Goal: Check status: Check status

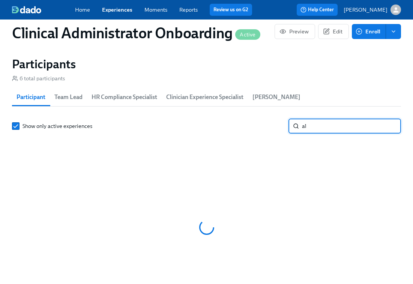
scroll to position [0, 946]
type input "[PERSON_NAME]"
click at [388, 126] on input "[PERSON_NAME]" at bounding box center [351, 126] width 99 height 15
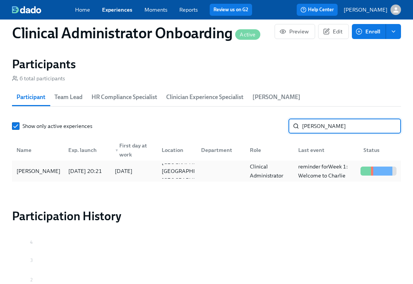
type input "[PERSON_NAME]"
click at [282, 172] on div "Clinical Administrator" at bounding box center [270, 171] width 46 height 18
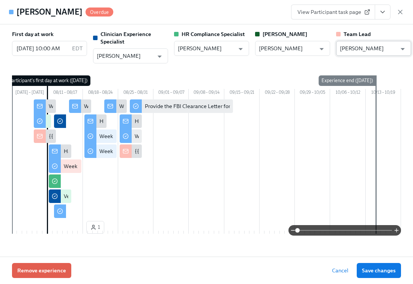
click at [362, 50] on input "[PERSON_NAME]" at bounding box center [368, 48] width 57 height 15
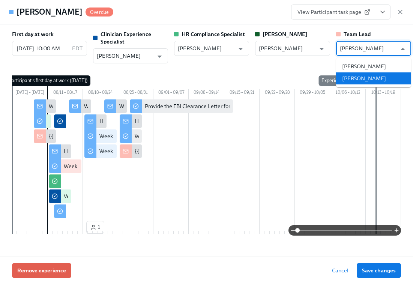
click at [363, 81] on li "[PERSON_NAME]" at bounding box center [373, 78] width 75 height 12
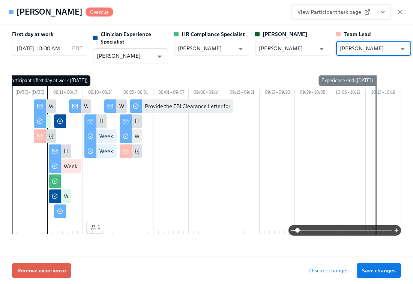
type input "[PERSON_NAME]"
click at [379, 268] on span "Save changes" at bounding box center [379, 271] width 34 height 8
type input "[PERSON_NAME]"
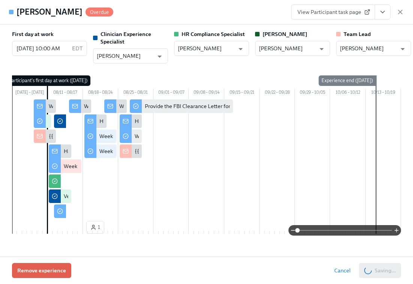
scroll to position [0, 1384]
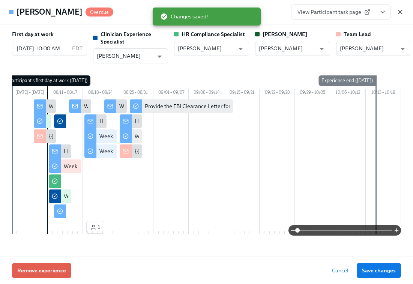
click at [400, 12] on icon "button" at bounding box center [401, 12] width 4 height 4
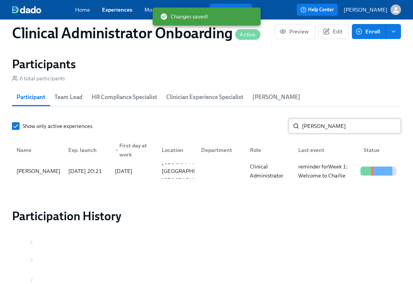
click at [314, 125] on input "[PERSON_NAME]" at bounding box center [351, 126] width 99 height 15
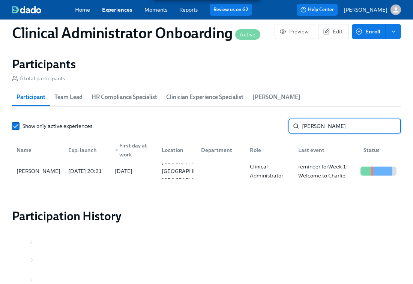
click at [314, 125] on input "[PERSON_NAME]" at bounding box center [351, 126] width 99 height 15
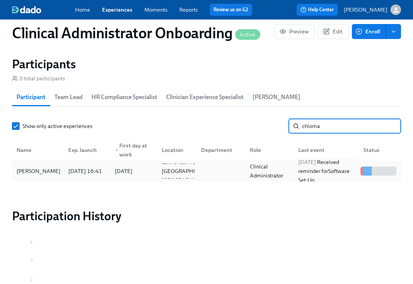
type input "chioma"
click at [311, 170] on div "[DATE] Received reminder for Software Set-Up" at bounding box center [326, 171] width 62 height 27
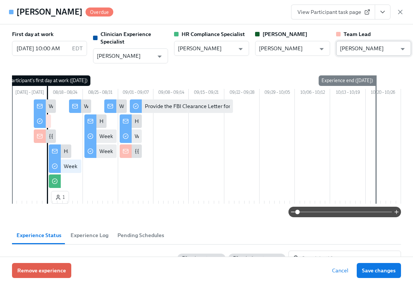
click at [361, 50] on input "[PERSON_NAME]" at bounding box center [368, 48] width 57 height 15
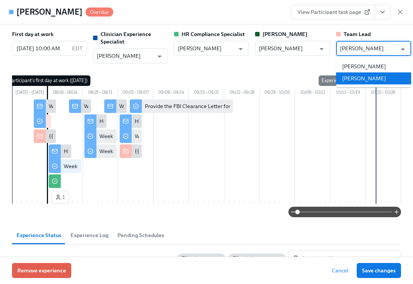
click at [363, 83] on li "[PERSON_NAME]" at bounding box center [373, 78] width 75 height 12
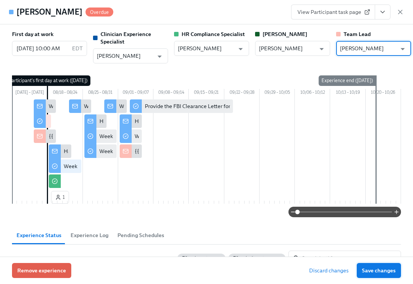
type input "[PERSON_NAME]"
click at [374, 271] on span "Save changes" at bounding box center [379, 271] width 34 height 8
type input "[PERSON_NAME]"
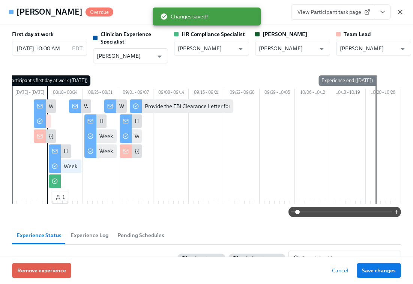
click at [399, 11] on icon "button" at bounding box center [401, 12] width 8 height 8
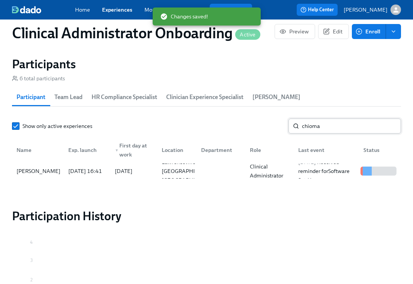
click at [329, 126] on input "chioma" at bounding box center [351, 126] width 99 height 15
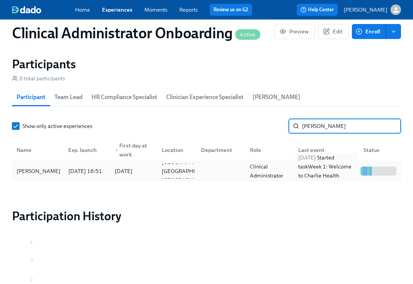
type input "[PERSON_NAME]"
click at [320, 170] on div "[DATE] Started task Week 1: Welcome to Charlie Health Tasks!" at bounding box center [326, 171] width 62 height 36
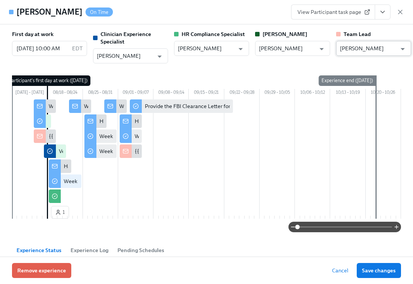
click at [358, 48] on input "[PERSON_NAME]" at bounding box center [368, 48] width 57 height 15
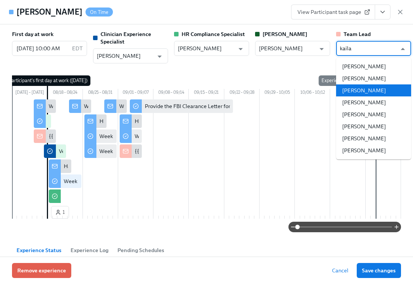
click at [359, 91] on li "[PERSON_NAME]" at bounding box center [373, 90] width 75 height 12
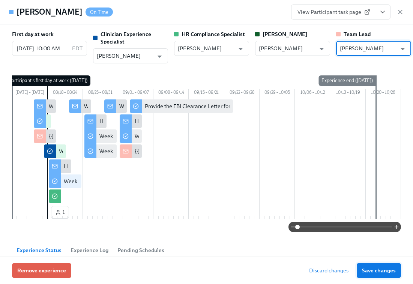
type input "[PERSON_NAME]"
click at [374, 272] on span "Save changes" at bounding box center [379, 271] width 34 height 8
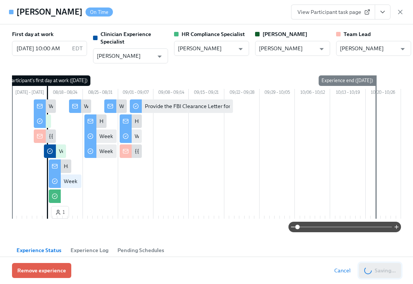
type input "[PERSON_NAME]"
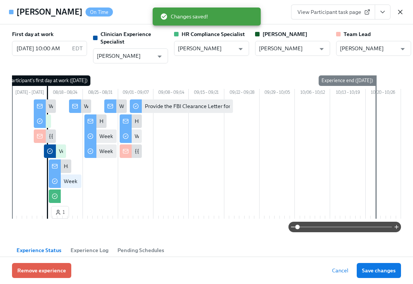
click at [399, 11] on icon "button" at bounding box center [401, 12] width 4 height 4
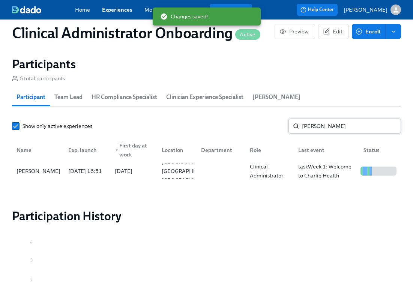
click at [324, 125] on input "[PERSON_NAME]" at bounding box center [351, 126] width 99 height 15
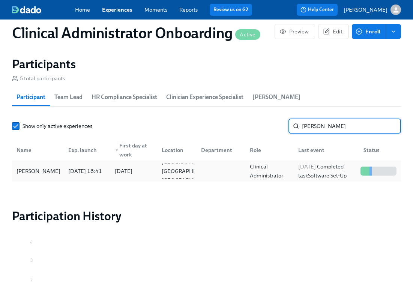
type input "[PERSON_NAME]"
click at [323, 169] on div "[DATE] Completed task Software Set-Up" at bounding box center [326, 171] width 62 height 18
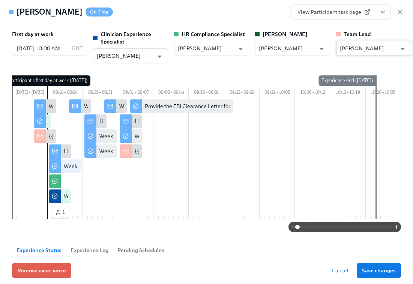
click at [380, 50] on input "[PERSON_NAME]" at bounding box center [368, 48] width 57 height 15
click at [378, 49] on input "[PERSON_NAME]" at bounding box center [368, 48] width 57 height 15
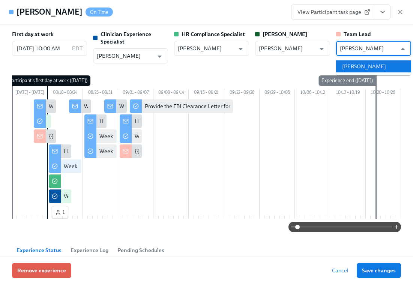
click at [379, 62] on li "[PERSON_NAME]" at bounding box center [373, 66] width 75 height 12
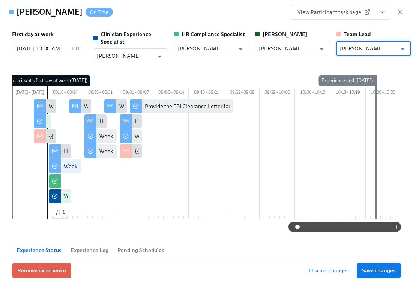
type input "[PERSON_NAME]"
click at [376, 269] on span "Save changes" at bounding box center [379, 271] width 34 height 8
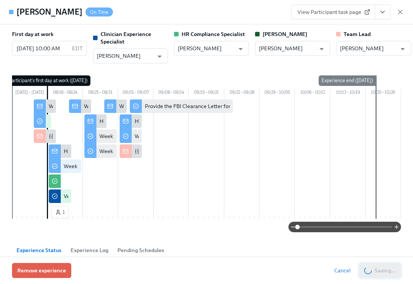
type input "[PERSON_NAME]"
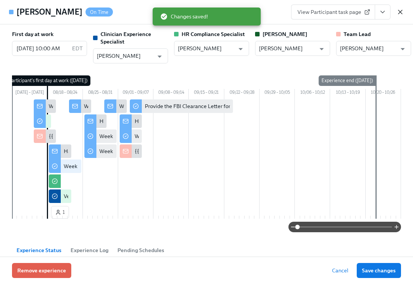
click at [401, 12] on icon "button" at bounding box center [401, 12] width 8 height 8
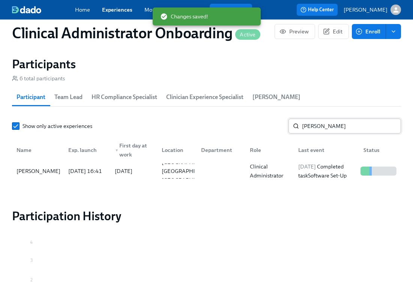
click at [335, 124] on input "[PERSON_NAME]" at bounding box center [351, 126] width 99 height 15
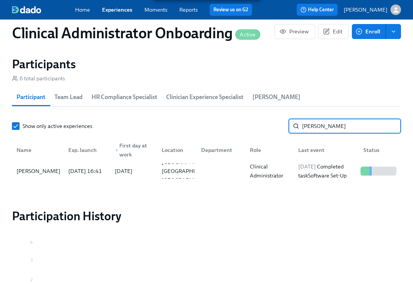
click at [335, 124] on input "[PERSON_NAME]" at bounding box center [351, 126] width 99 height 15
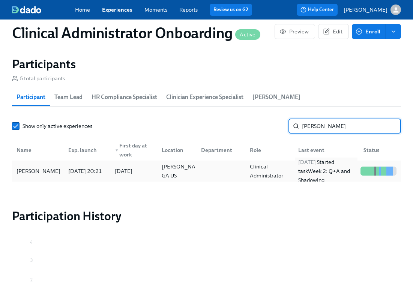
type input "[PERSON_NAME]"
click at [303, 174] on div "[DATE] Started task Week 2: Q+A and Shadowing" at bounding box center [326, 171] width 62 height 27
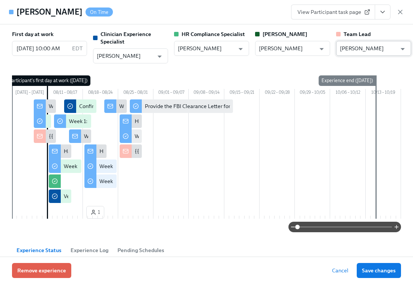
click at [375, 50] on input "[PERSON_NAME]" at bounding box center [368, 48] width 57 height 15
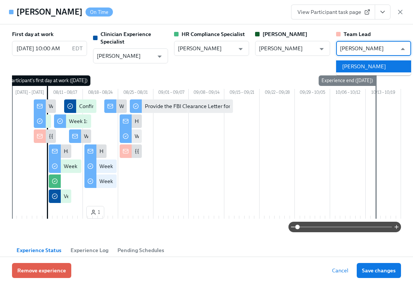
click at [378, 67] on li "[PERSON_NAME]" at bounding box center [373, 66] width 75 height 12
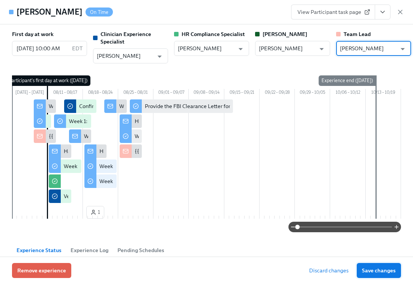
type input "[PERSON_NAME]"
click at [375, 270] on span "Save changes" at bounding box center [379, 271] width 34 height 8
type input "[PERSON_NAME]"
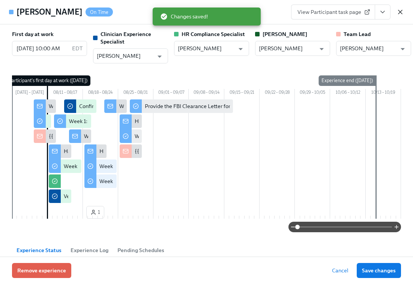
click at [400, 9] on icon "button" at bounding box center [401, 12] width 8 height 8
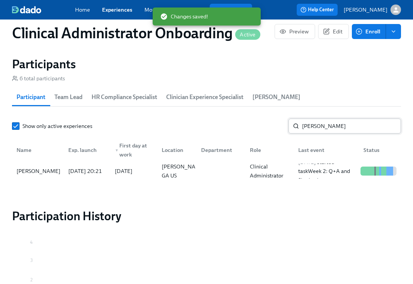
click at [309, 121] on input "[PERSON_NAME]" at bounding box center [351, 126] width 99 height 15
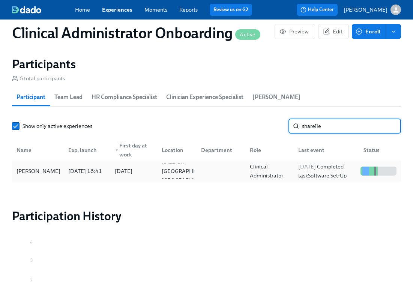
type input "sharelle"
click at [333, 170] on div "[DATE] Completed task Software Set-Up" at bounding box center [326, 171] width 62 height 18
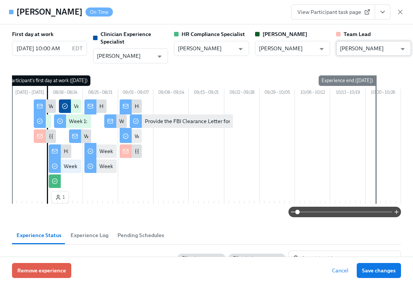
click at [391, 50] on input "[PERSON_NAME]" at bounding box center [368, 48] width 57 height 15
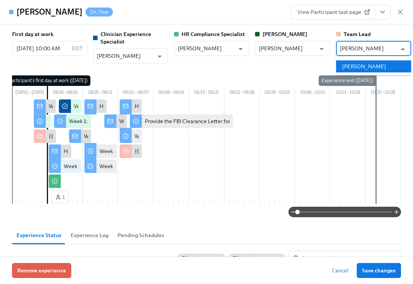
click at [379, 66] on li "[PERSON_NAME]" at bounding box center [373, 66] width 75 height 12
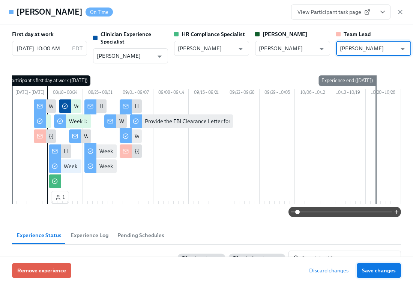
type input "[PERSON_NAME]"
click at [380, 274] on button "Save changes" at bounding box center [379, 270] width 44 height 15
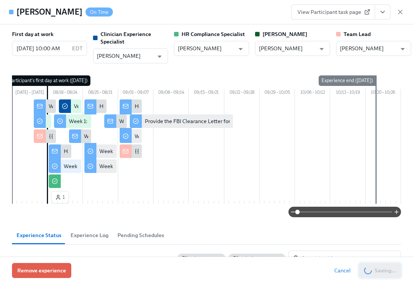
type input "[PERSON_NAME]"
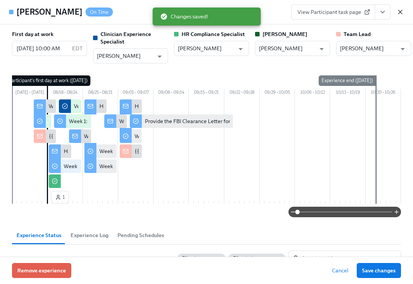
click at [400, 13] on icon "button" at bounding box center [401, 12] width 8 height 8
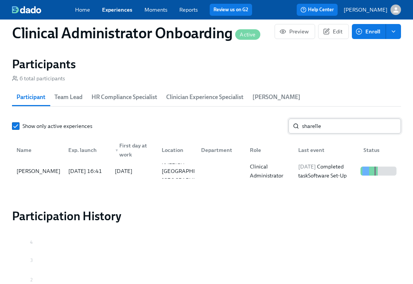
click at [323, 131] on input "sharelle" at bounding box center [351, 126] width 99 height 15
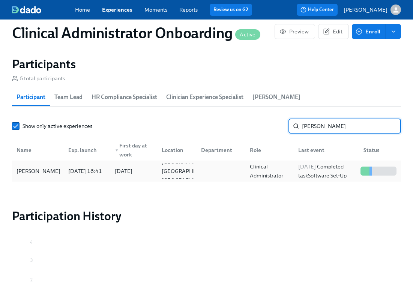
type input "[PERSON_NAME]"
click at [311, 173] on div "[DATE] Completed task Software Set-Up" at bounding box center [326, 171] width 62 height 18
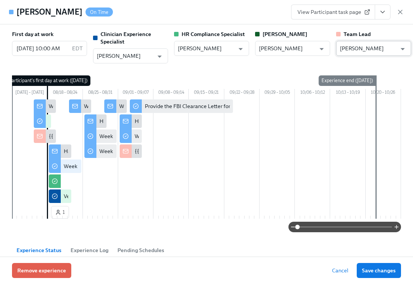
click at [366, 47] on input "[PERSON_NAME]" at bounding box center [368, 48] width 57 height 15
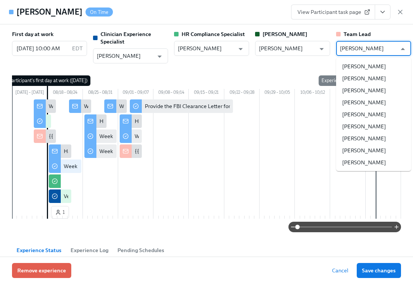
scroll to position [42380, 0]
